Goal: Navigation & Orientation: Find specific page/section

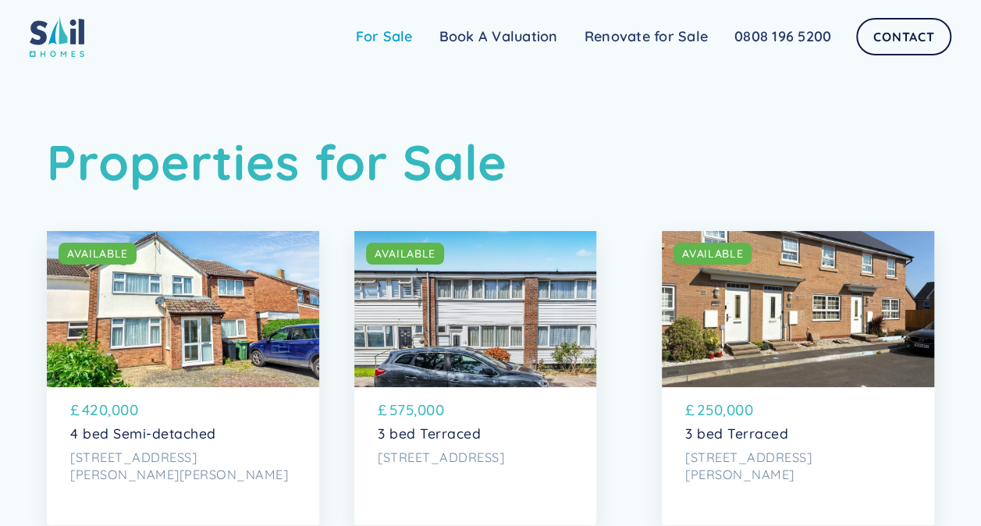
click at [381, 52] on link "For Sale" at bounding box center [385, 36] width 84 height 31
click at [393, 34] on link "For Sale" at bounding box center [385, 36] width 84 height 31
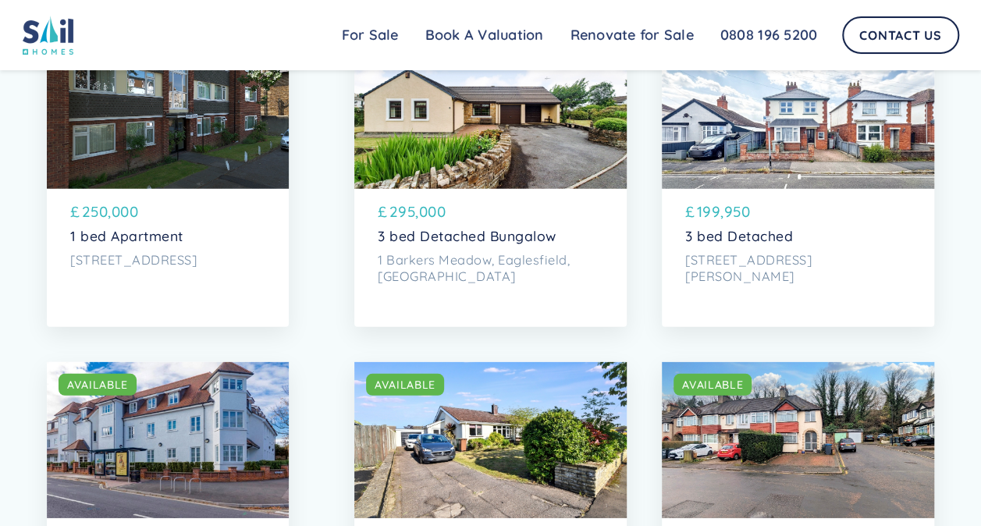
scroll to position [2342, 0]
